Goal: Task Accomplishment & Management: Manage account settings

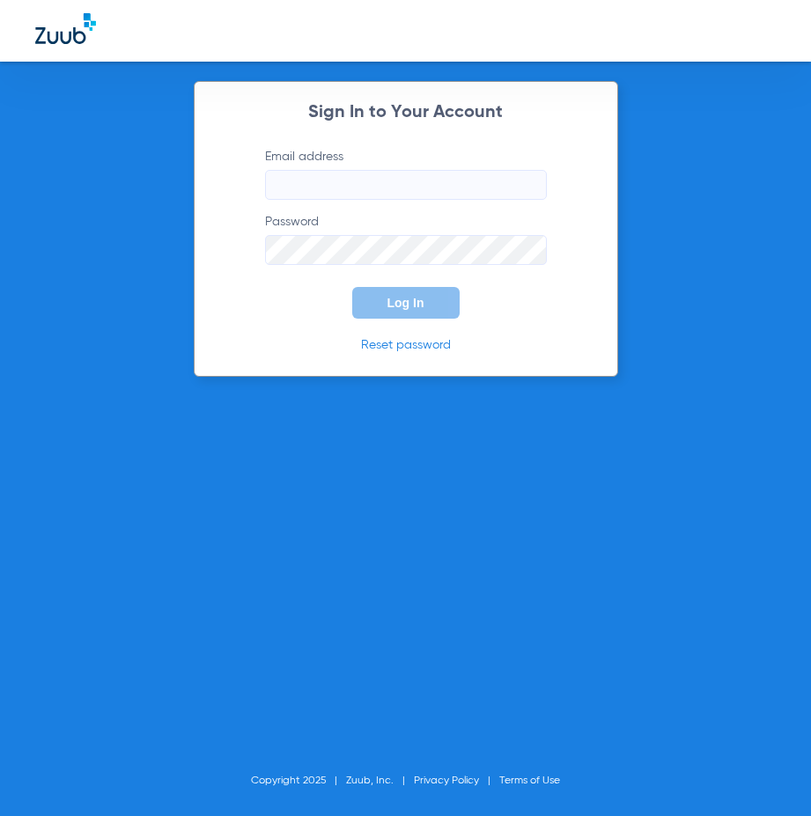
click at [510, 195] on input "Email address" at bounding box center [406, 185] width 282 height 30
type input "[EMAIL_ADDRESS][DOMAIN_NAME]"
click at [352, 287] on button "Log In" at bounding box center [405, 303] width 107 height 32
click at [419, 355] on div "Sign In to Your Account Email address [EMAIL_ADDRESS][DOMAIN_NAME] Password Log…" at bounding box center [406, 229] width 424 height 296
click at [418, 351] on link "Reset password" at bounding box center [406, 345] width 90 height 12
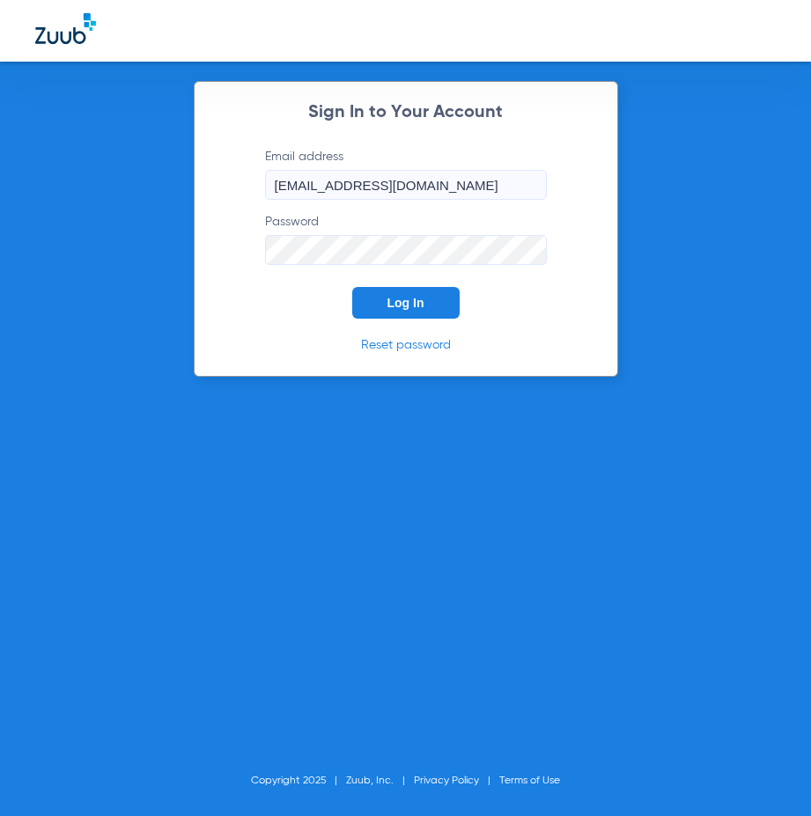
click at [433, 348] on link "Reset password" at bounding box center [406, 345] width 90 height 12
click at [381, 293] on button "Log In" at bounding box center [405, 303] width 107 height 32
